Goal: Task Accomplishment & Management: Use online tool/utility

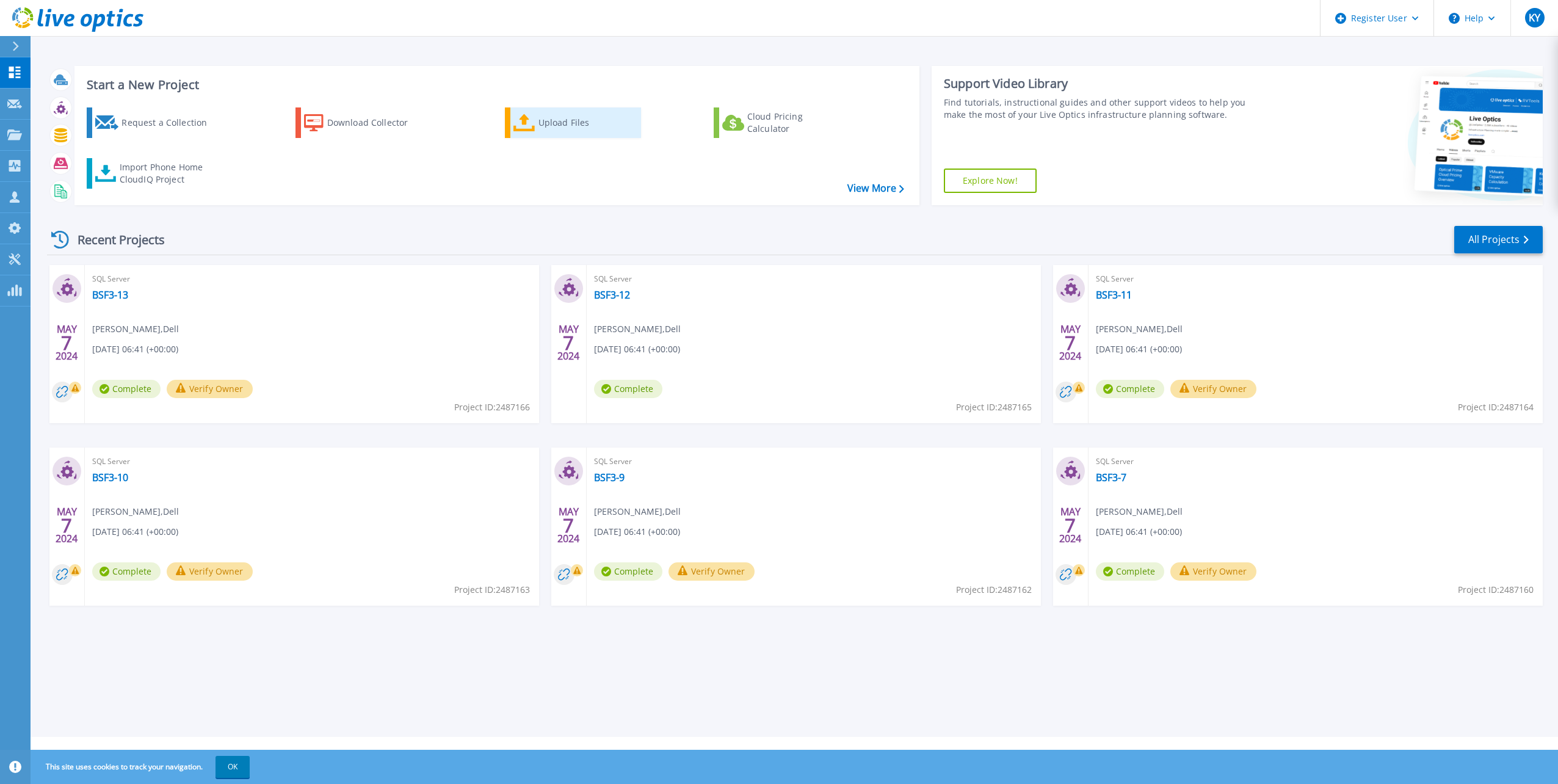
click at [604, 135] on div "Upload Files" at bounding box center [587, 122] width 97 height 24
